Goal: Task Accomplishment & Management: Use online tool/utility

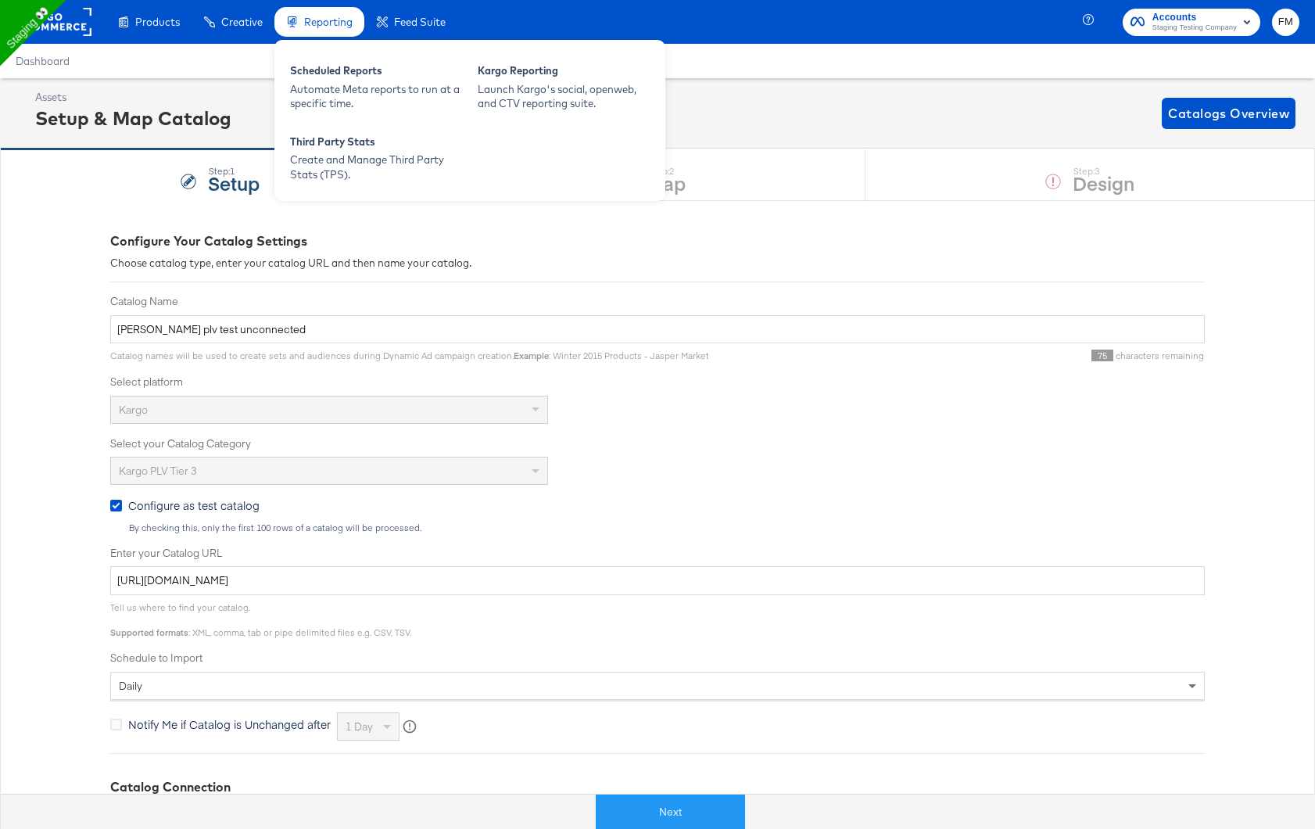
click at [353, 17] on div "Reporting" at bounding box center [319, 22] width 90 height 30
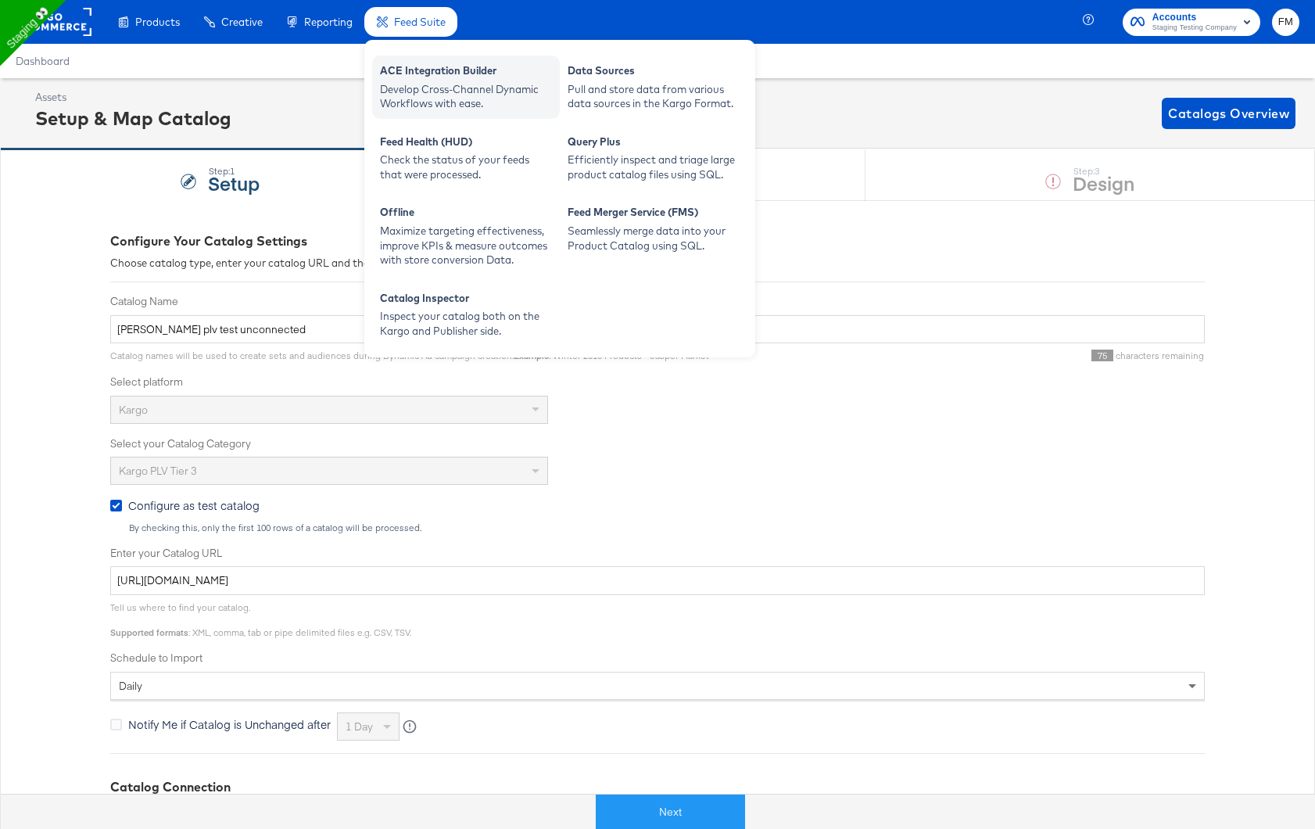
click at [429, 76] on div "ACE Integration Builder" at bounding box center [466, 72] width 172 height 19
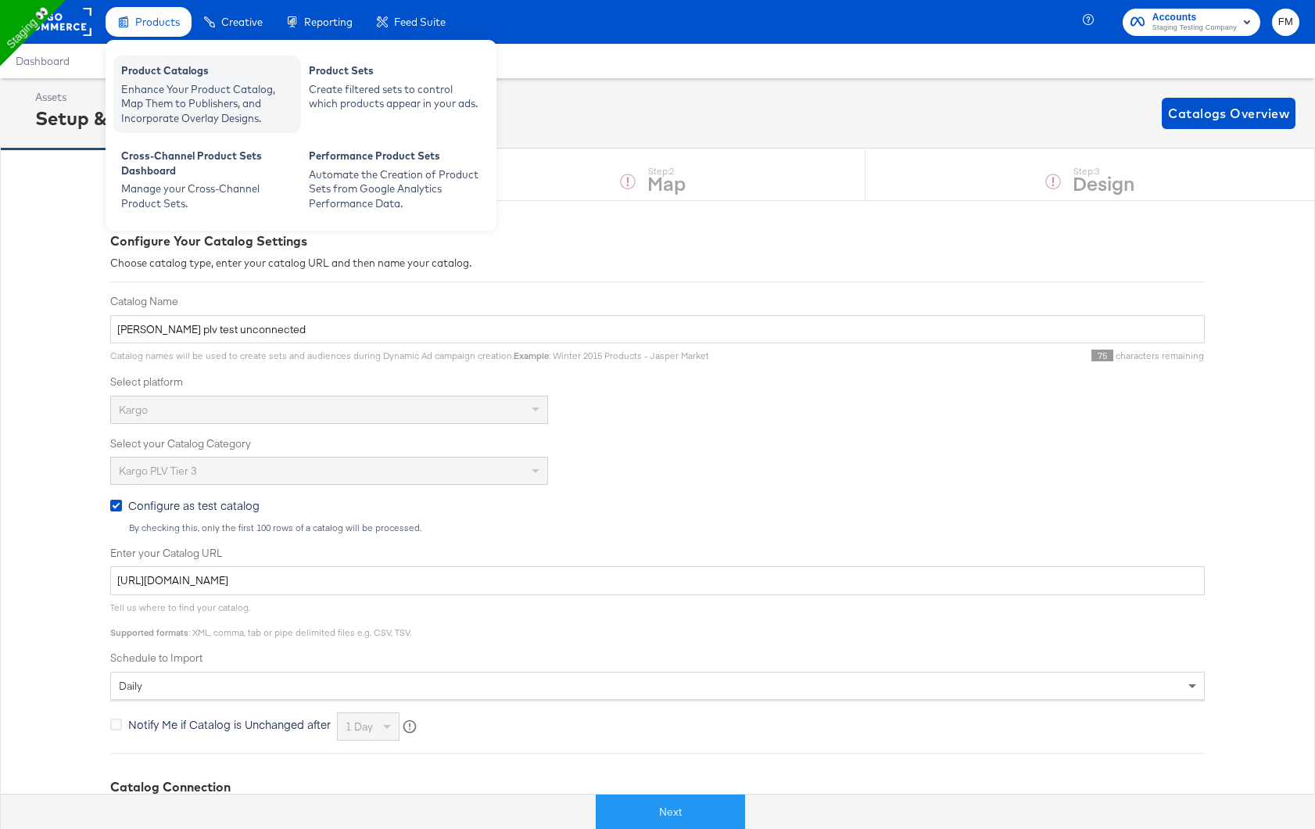
click at [185, 104] on div "Enhance Your Product Catalog, Map Them to Publishers, and Incorporate Overlay D…" at bounding box center [207, 104] width 172 height 44
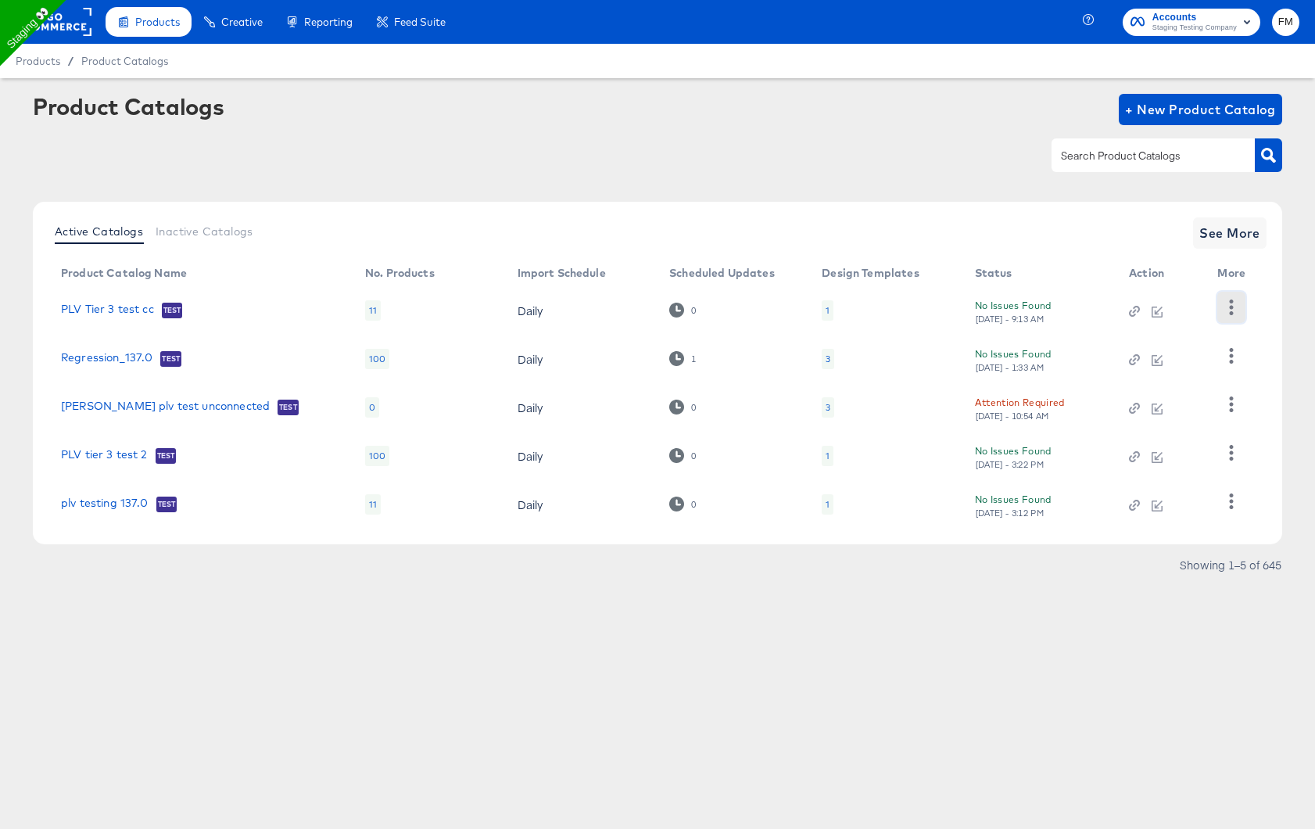
click at [1240, 301] on button "button" at bounding box center [1230, 307] width 27 height 31
click at [1035, 324] on td "No Issues Found [DATE] - 9:13 AM" at bounding box center [1039, 310] width 155 height 48
click at [1008, 306] on div "No Issues Found [DATE] - 9:13 AM" at bounding box center [1037, 310] width 124 height 27
click at [1008, 404] on div "Attention Required" at bounding box center [1020, 402] width 90 height 16
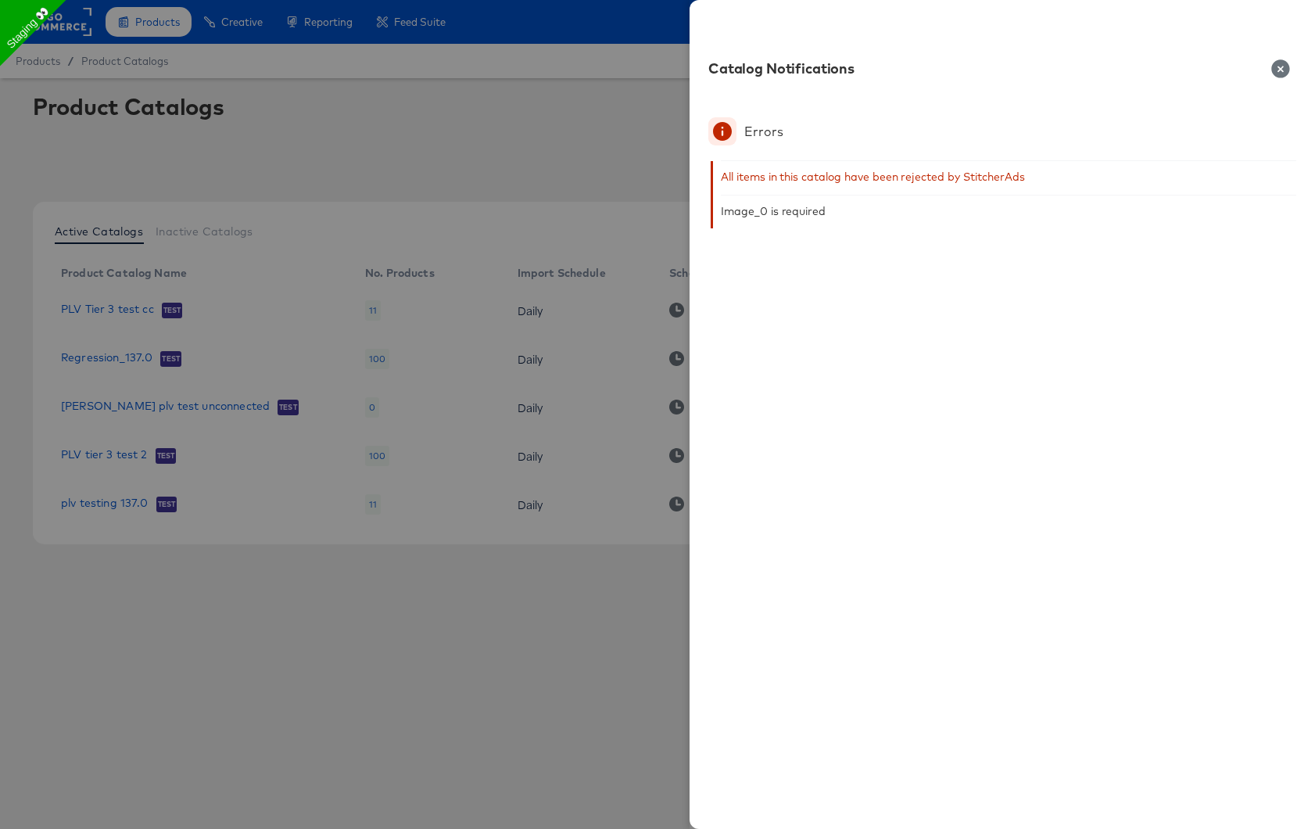
click at [248, 499] on div at bounding box center [657, 414] width 1315 height 829
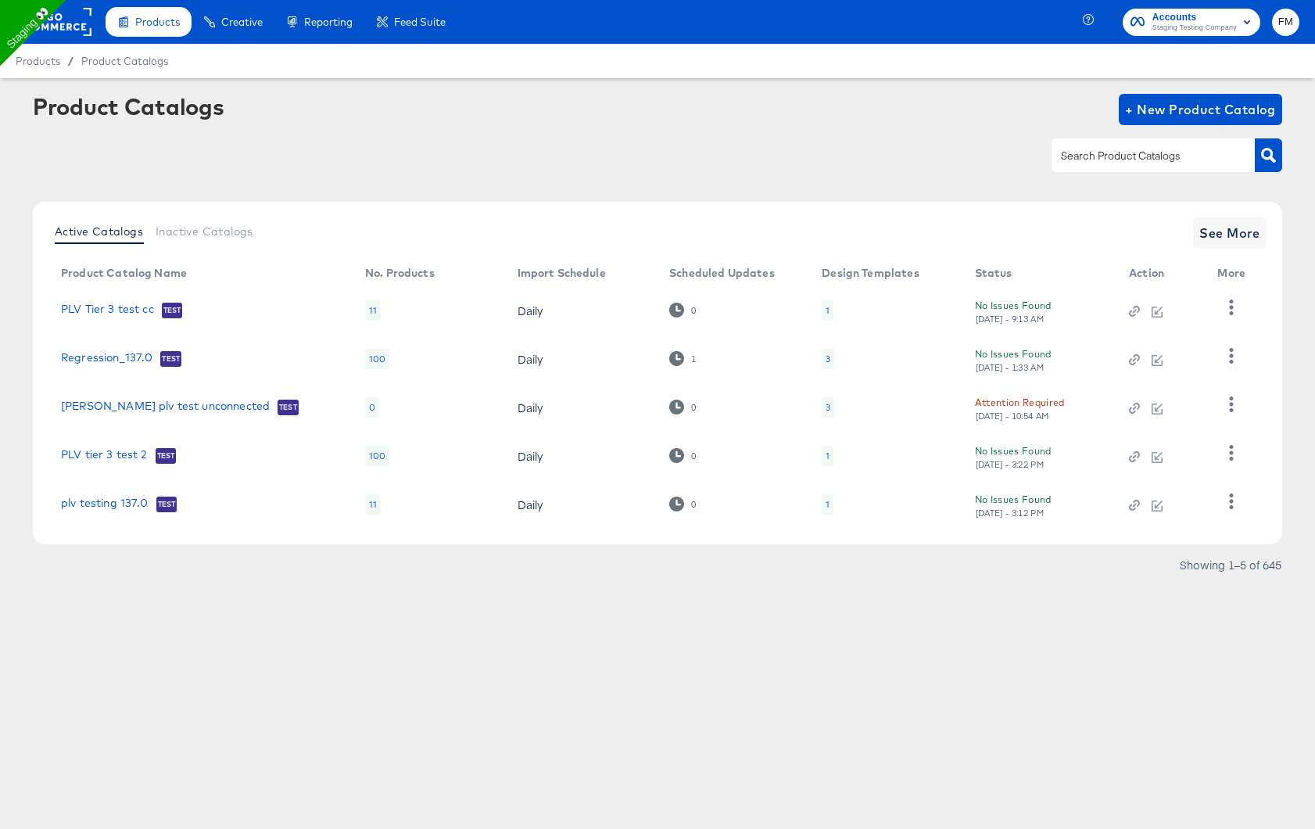
click at [830, 411] on div "3" at bounding box center [828, 407] width 5 height 13
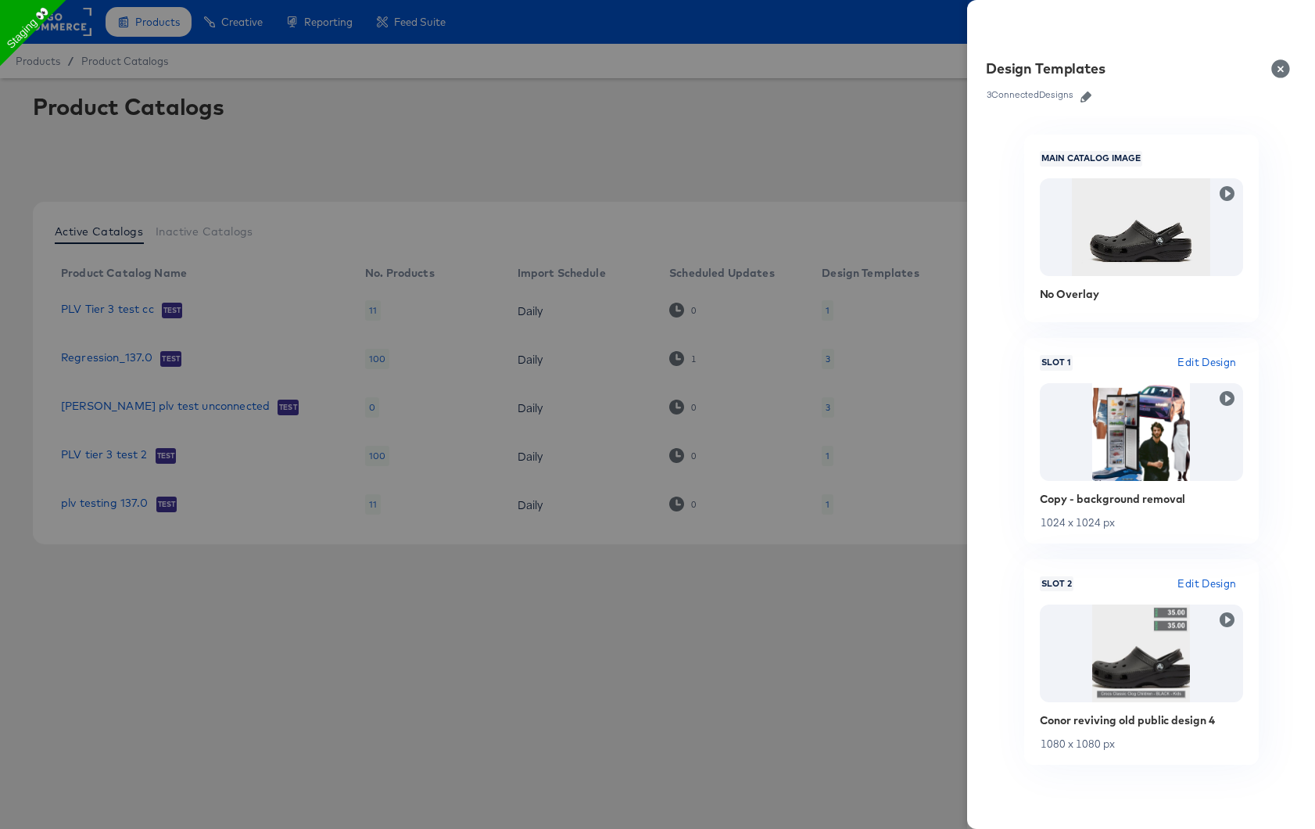
click at [1091, 99] on icon "button" at bounding box center [1086, 96] width 11 height 11
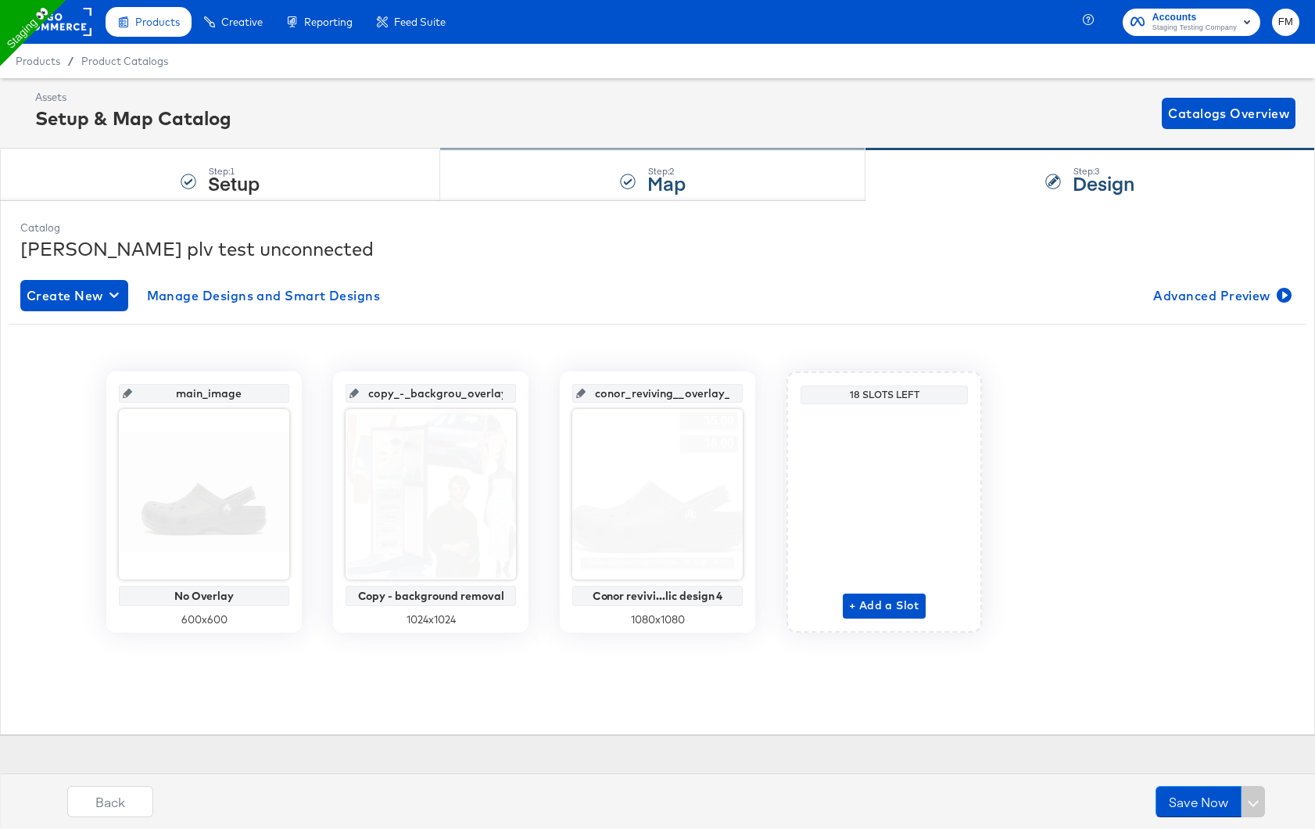
click at [660, 170] on strong "Map" at bounding box center [666, 183] width 38 height 26
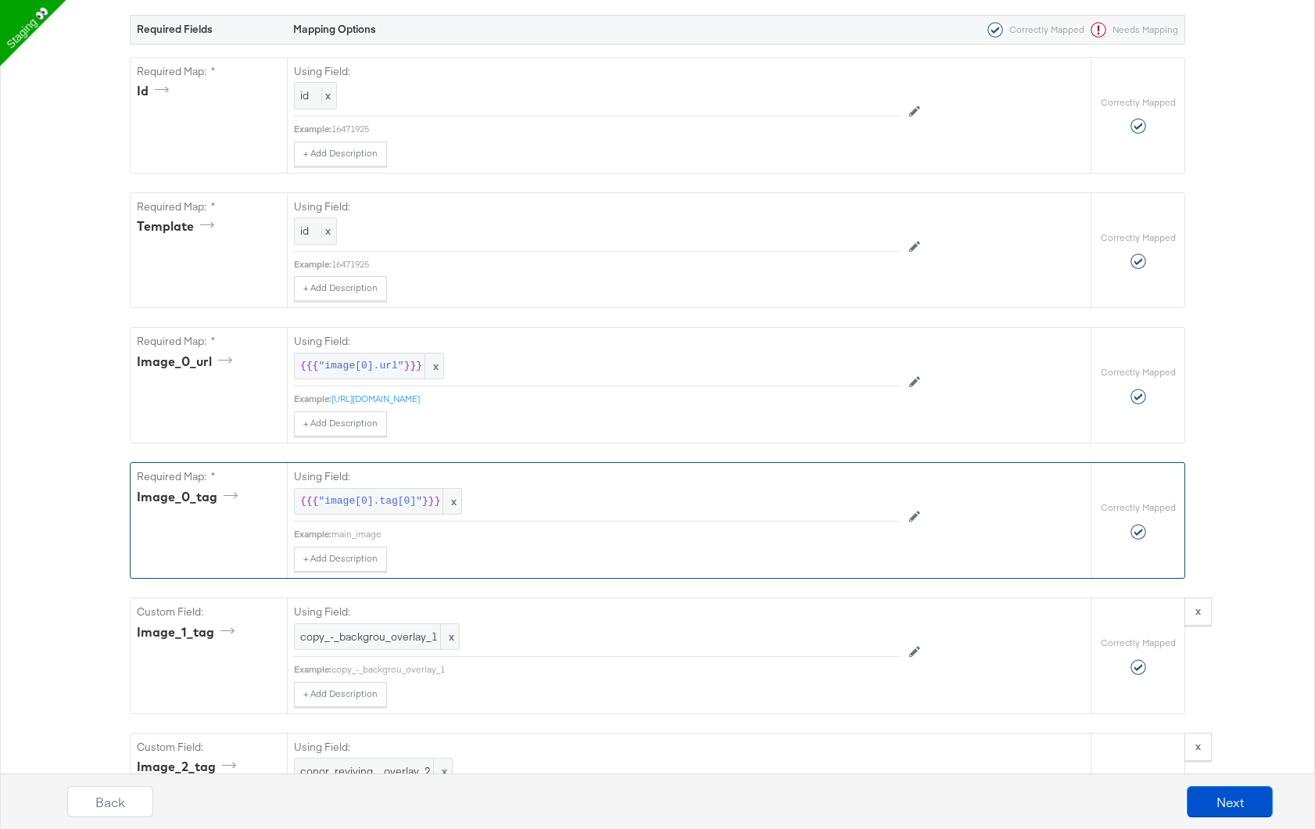
scroll to position [305, 0]
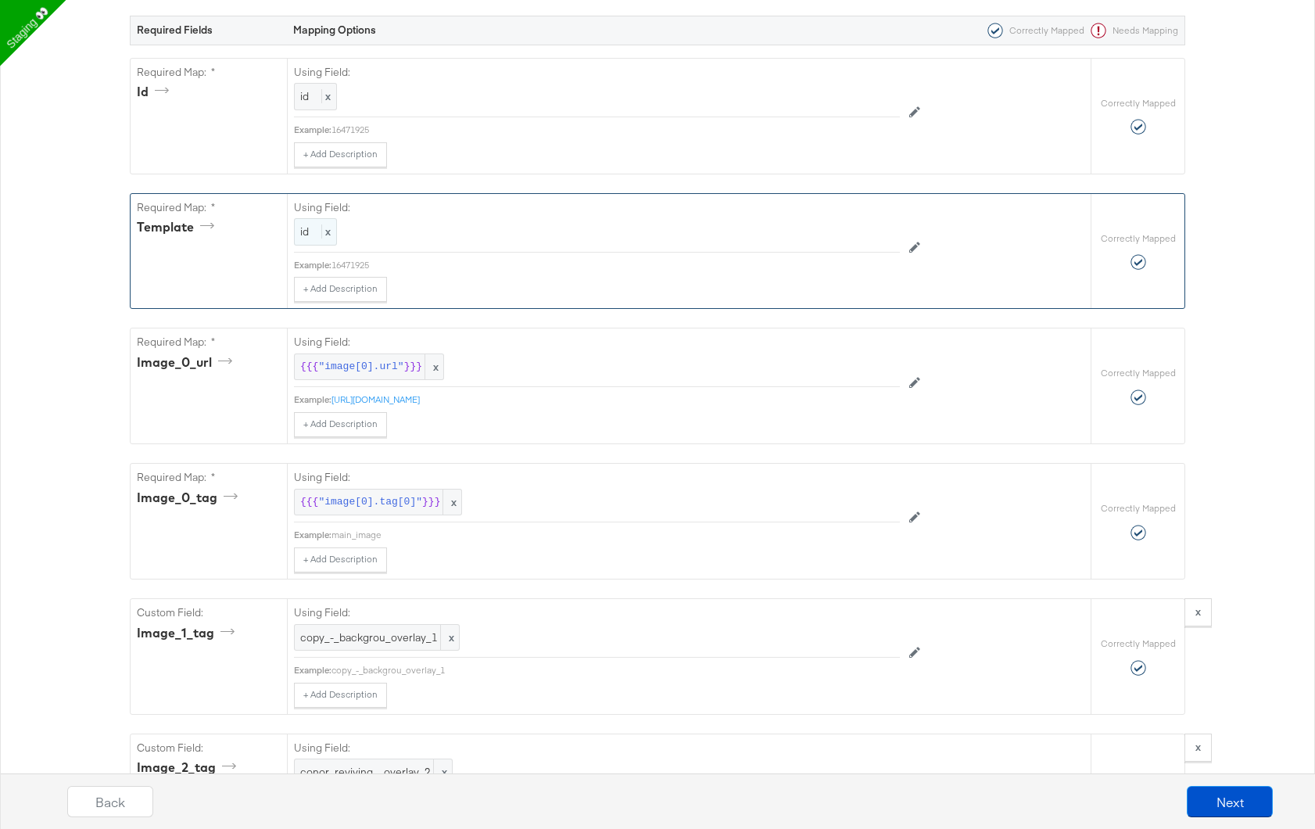
click at [311, 230] on div "id x" at bounding box center [315, 231] width 43 height 27
click at [333, 242] on div "id" at bounding box center [561, 232] width 533 height 27
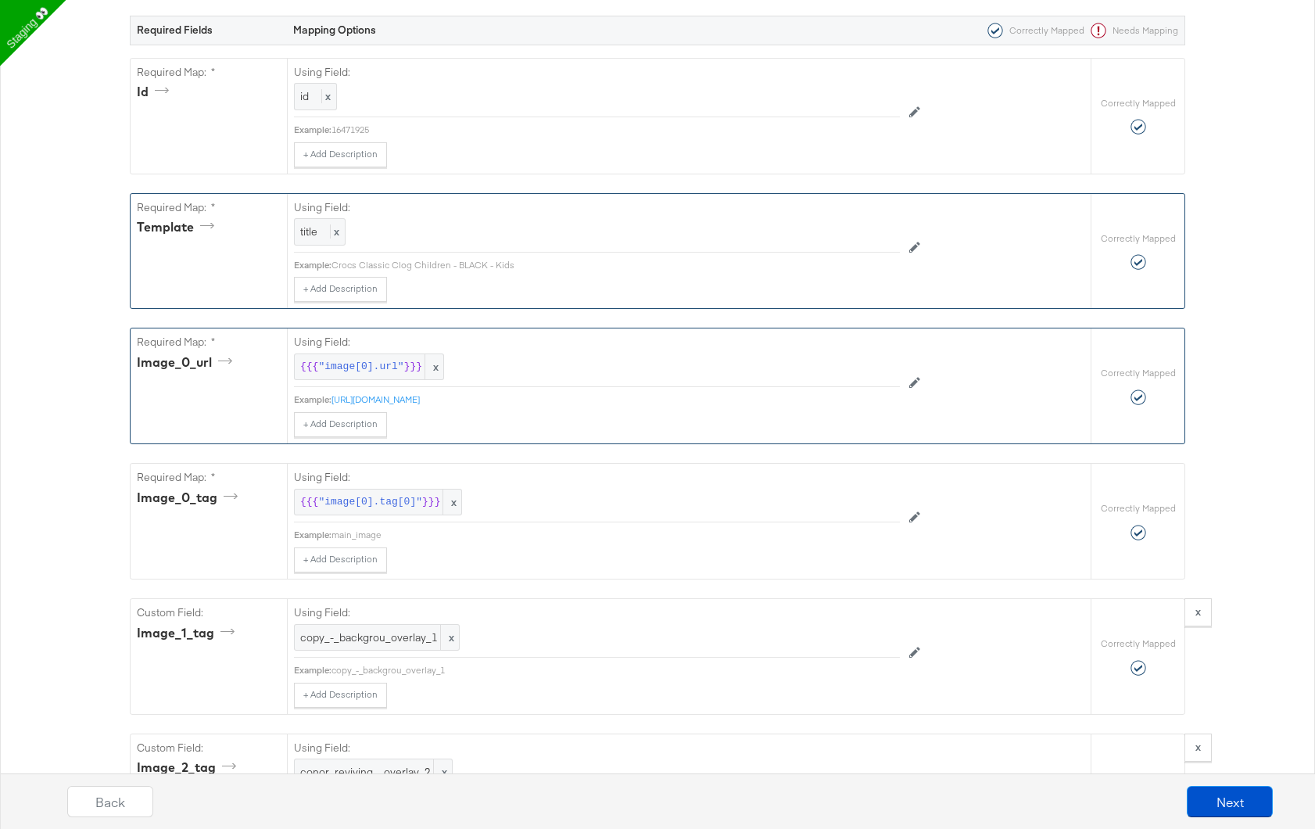
scroll to position [558, 0]
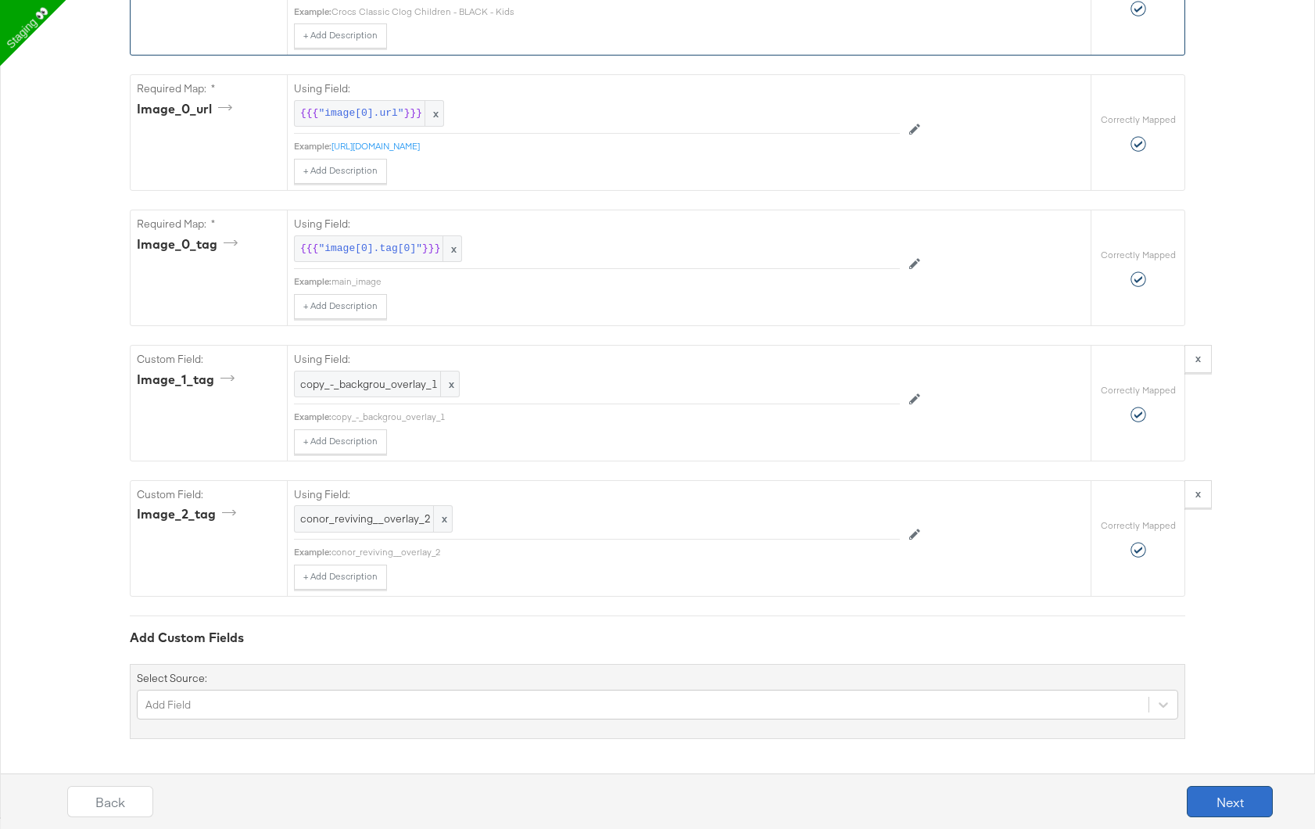
click at [1240, 788] on button "Next" at bounding box center [1230, 801] width 86 height 31
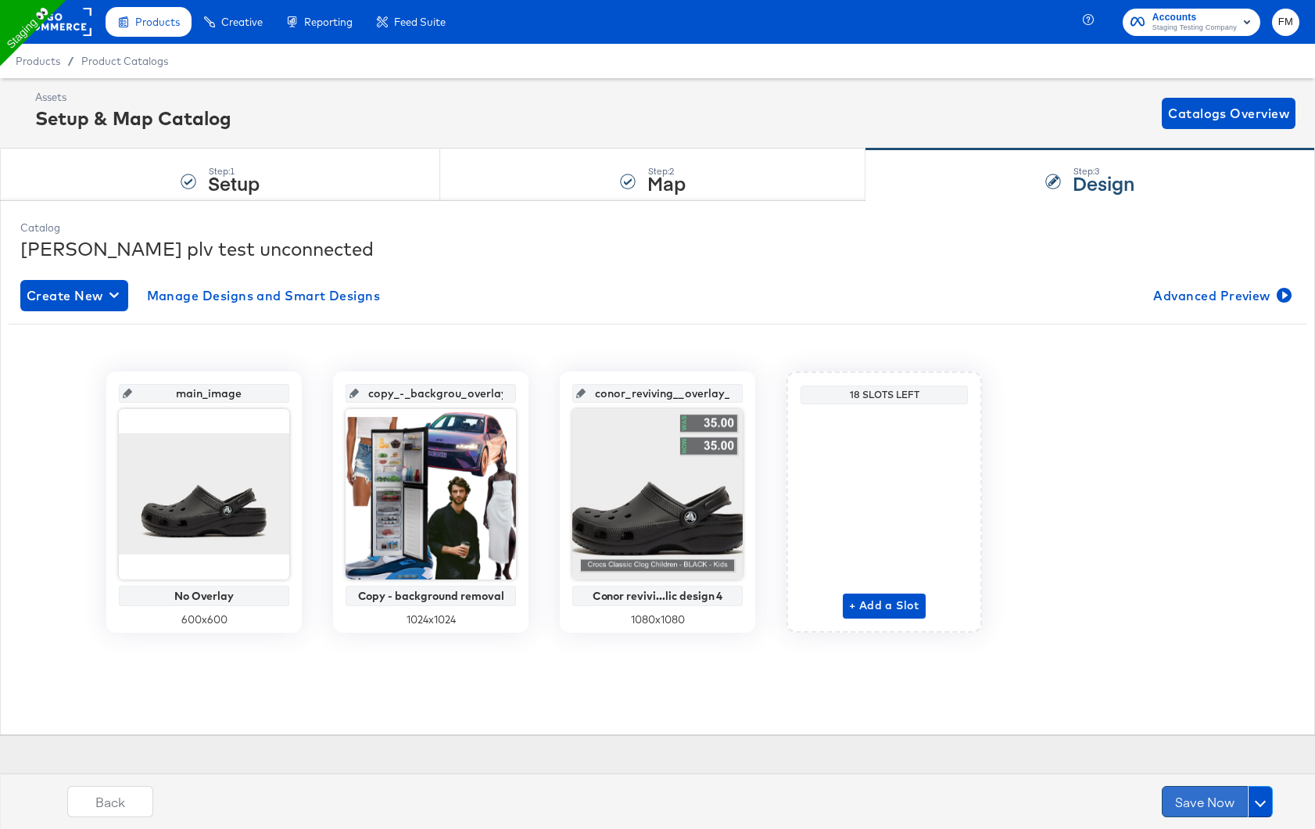
click at [1226, 797] on button "Save Now" at bounding box center [1205, 801] width 86 height 31
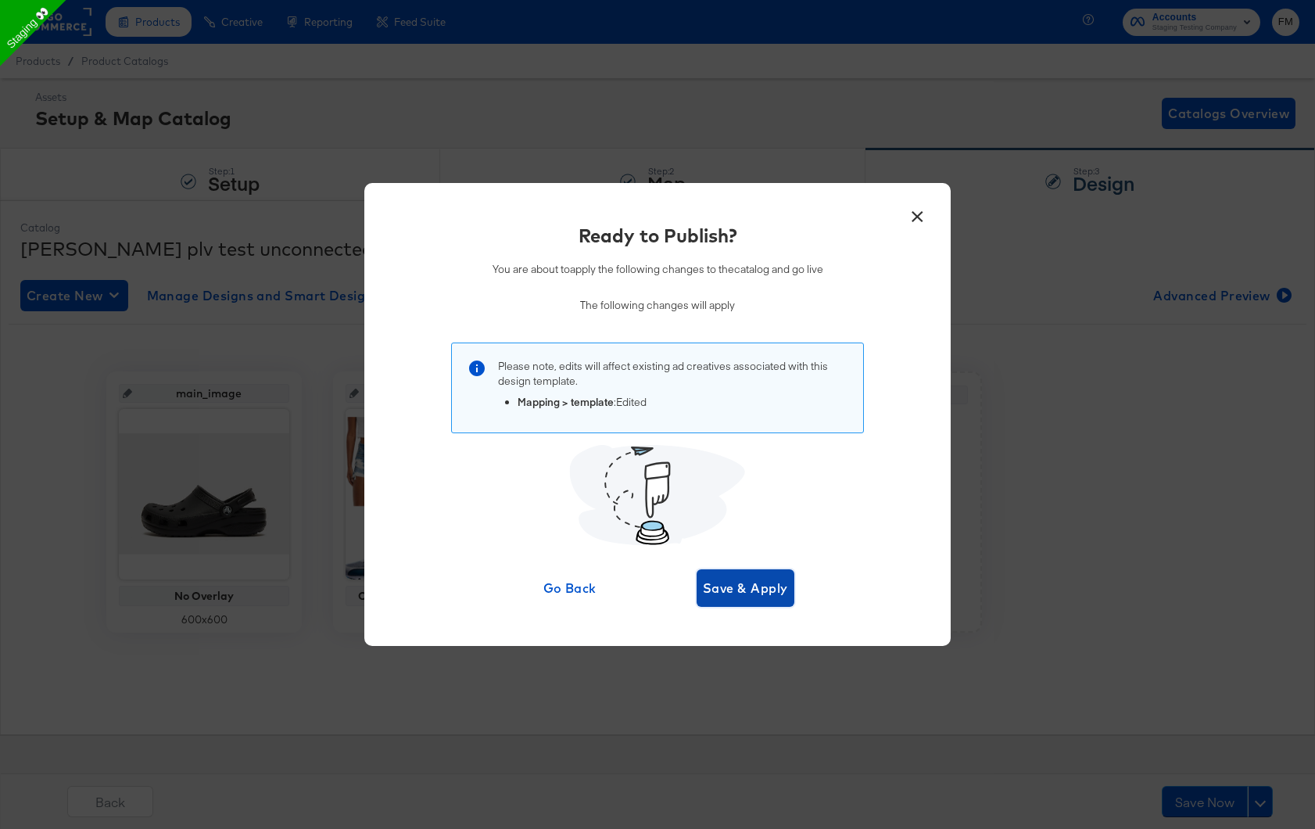
click at [744, 583] on span "Save & Apply" at bounding box center [745, 588] width 85 height 22
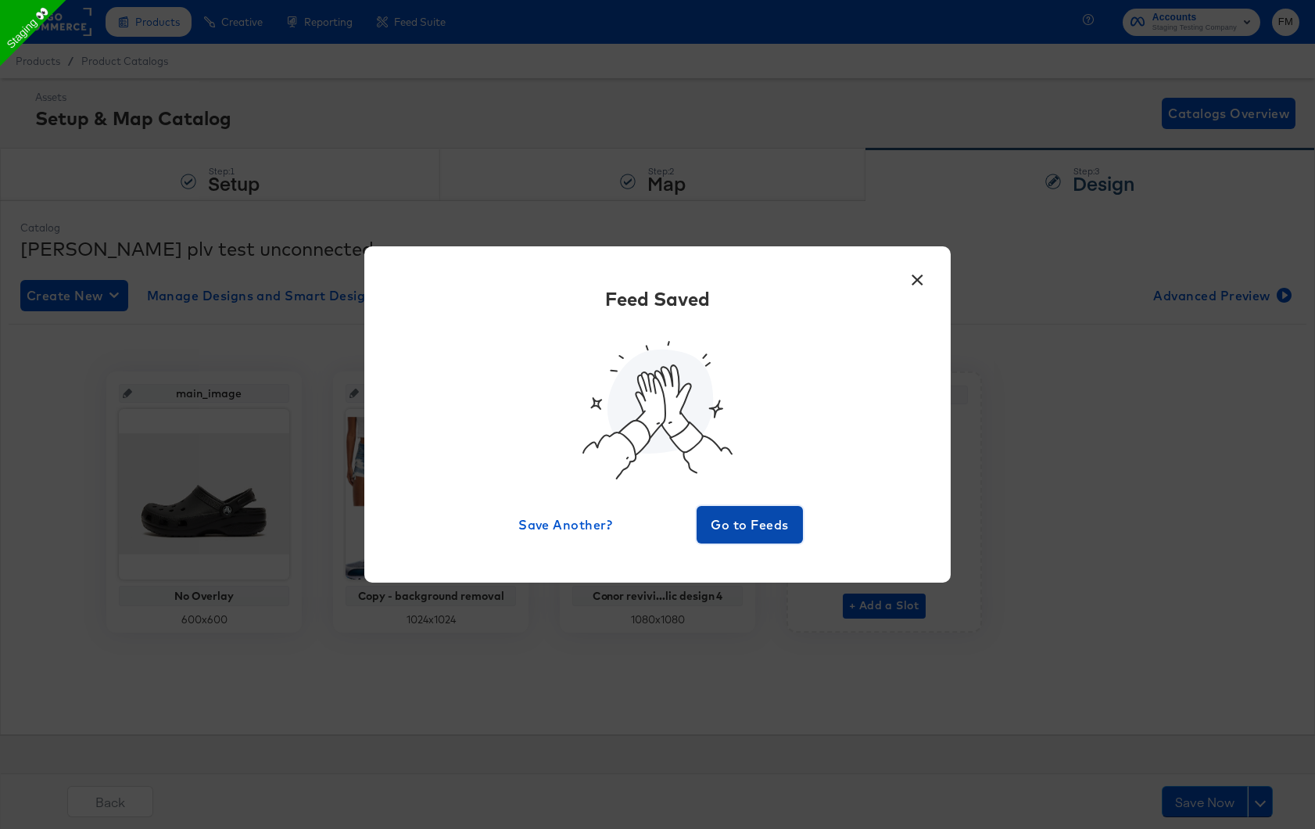
click at [754, 524] on span "Go to Feeds" at bounding box center [750, 525] width 94 height 22
